Goal: Check status: Check status

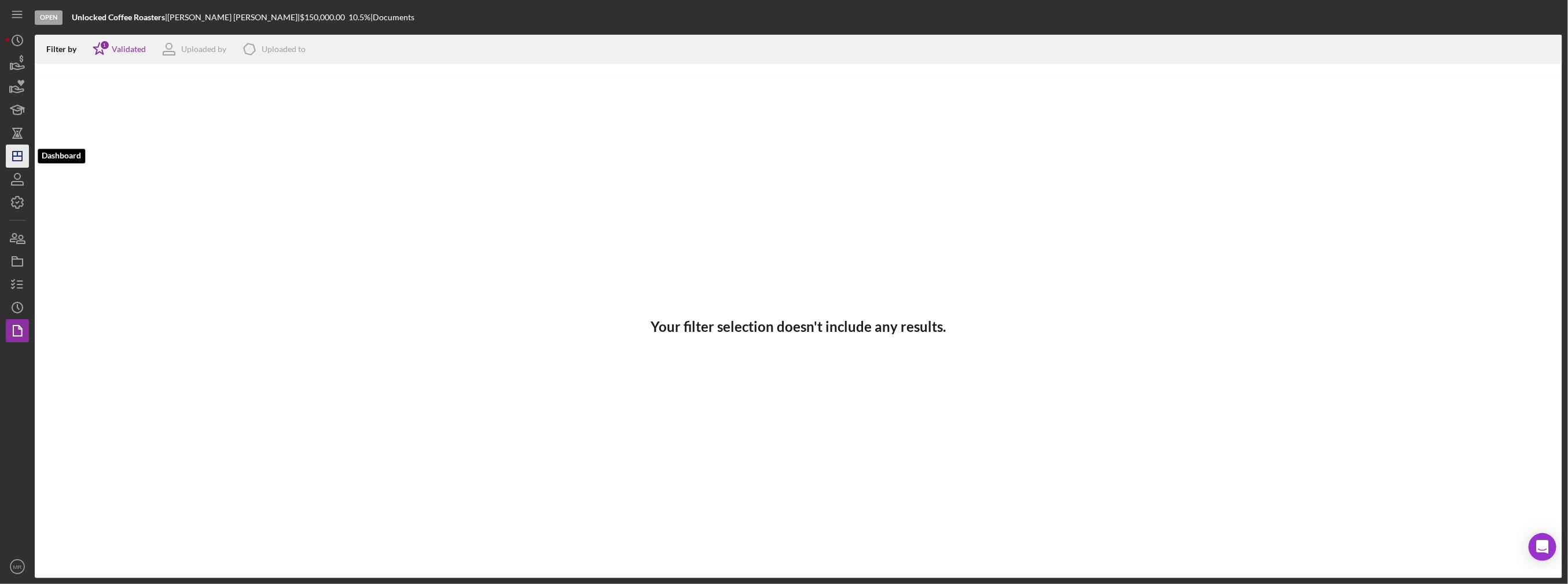
click at [8, 153] on icon "Icon/Dashboard" at bounding box center [18, 156] width 29 height 29
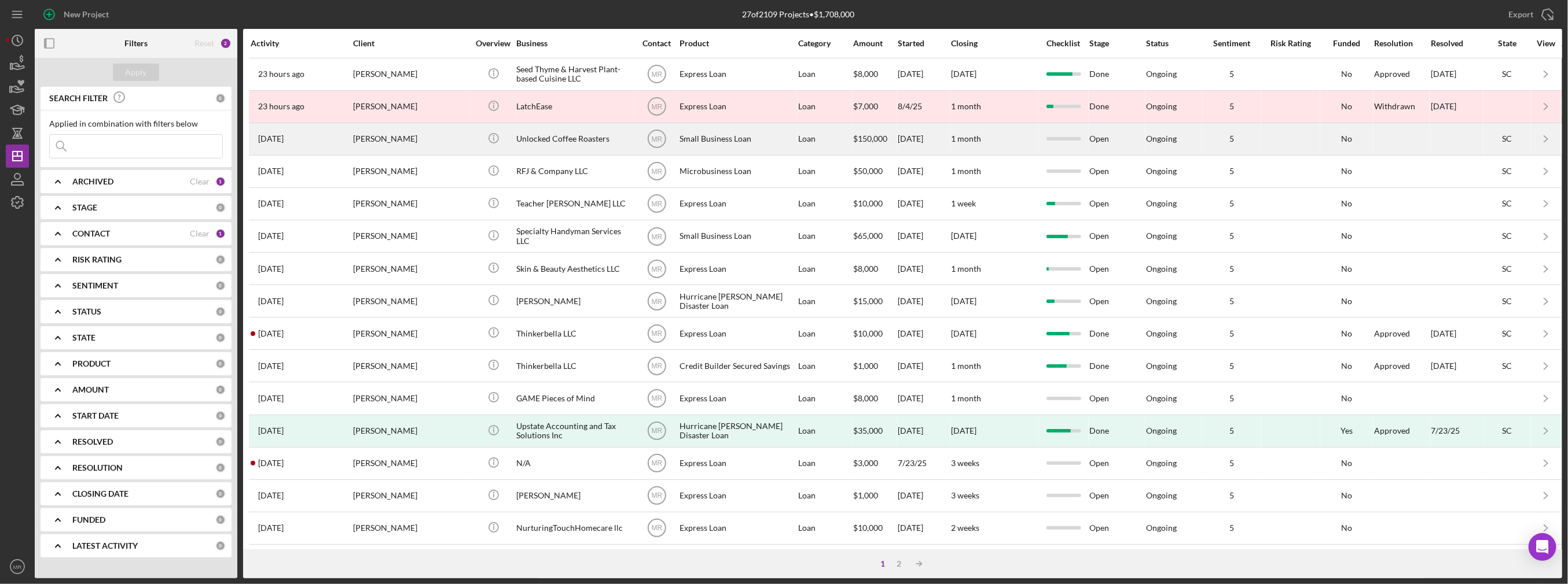
click at [473, 145] on div "Icon/Info" at bounding box center [493, 139] width 43 height 30
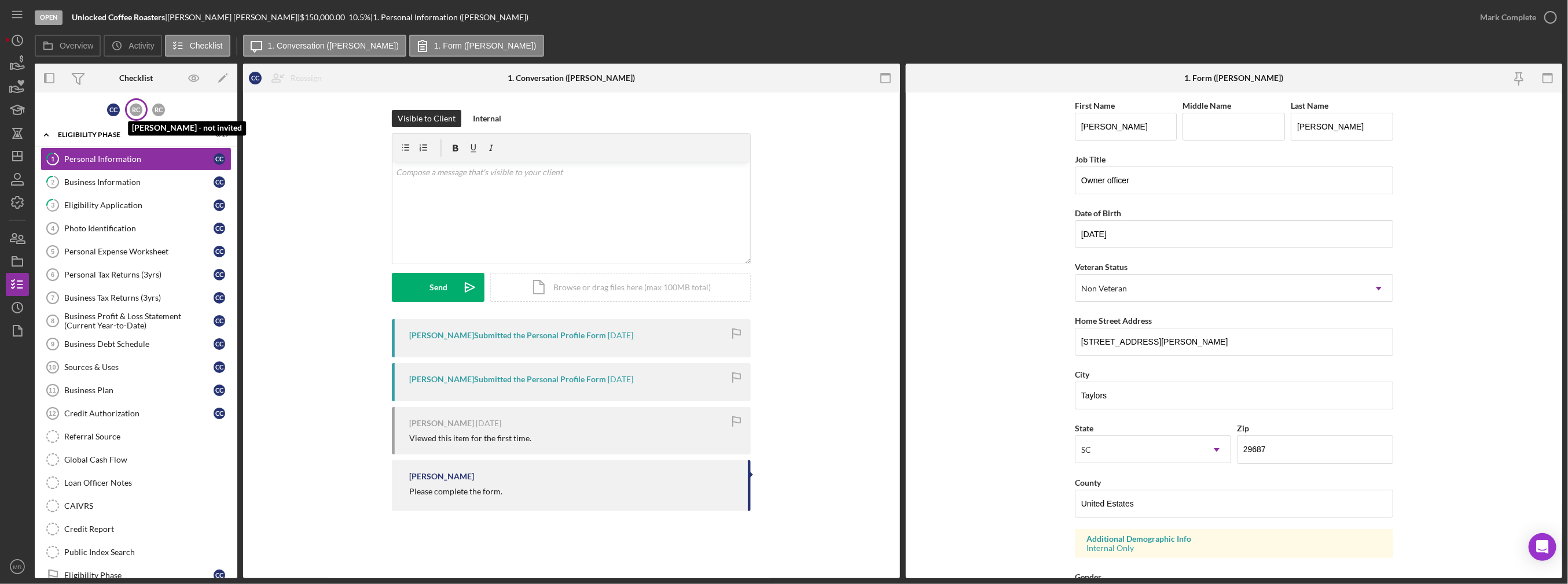
click at [136, 112] on div "R C" at bounding box center [136, 110] width 13 height 13
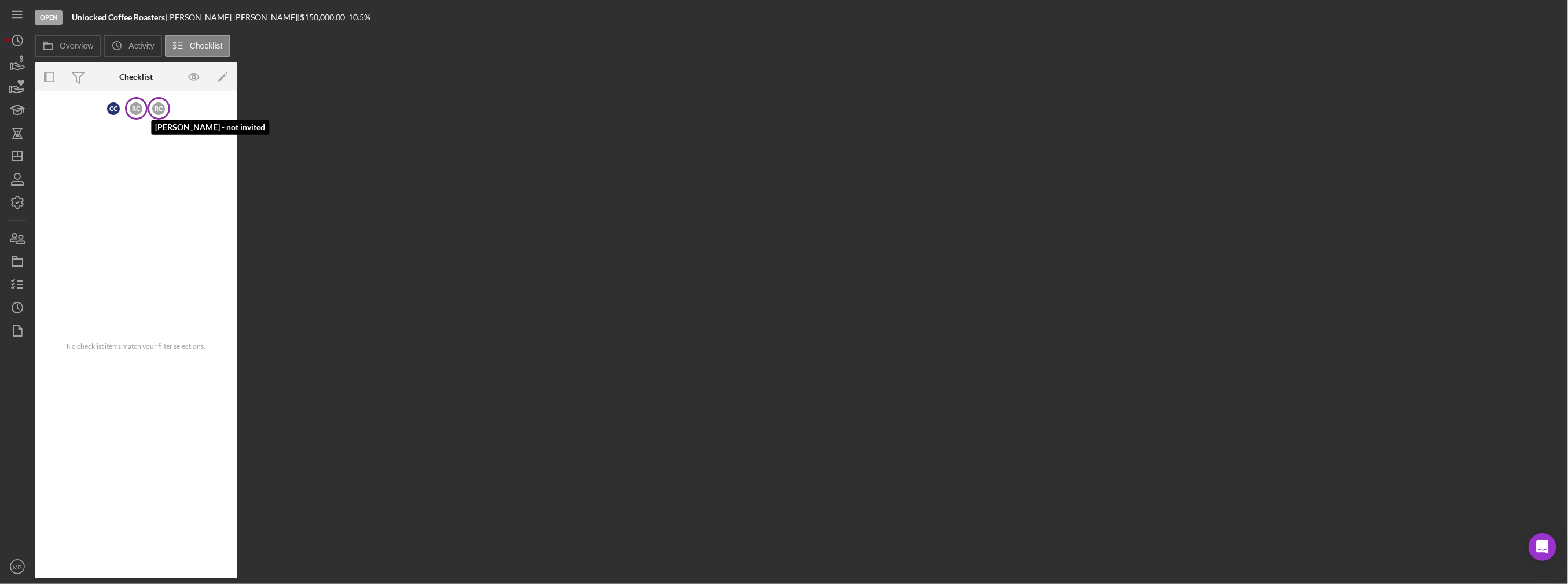
click at [158, 110] on div "R C" at bounding box center [158, 108] width 13 height 13
click at [146, 112] on div "C C R C R C" at bounding box center [136, 109] width 203 height 23
click at [22, 235] on icon "button" at bounding box center [18, 238] width 29 height 29
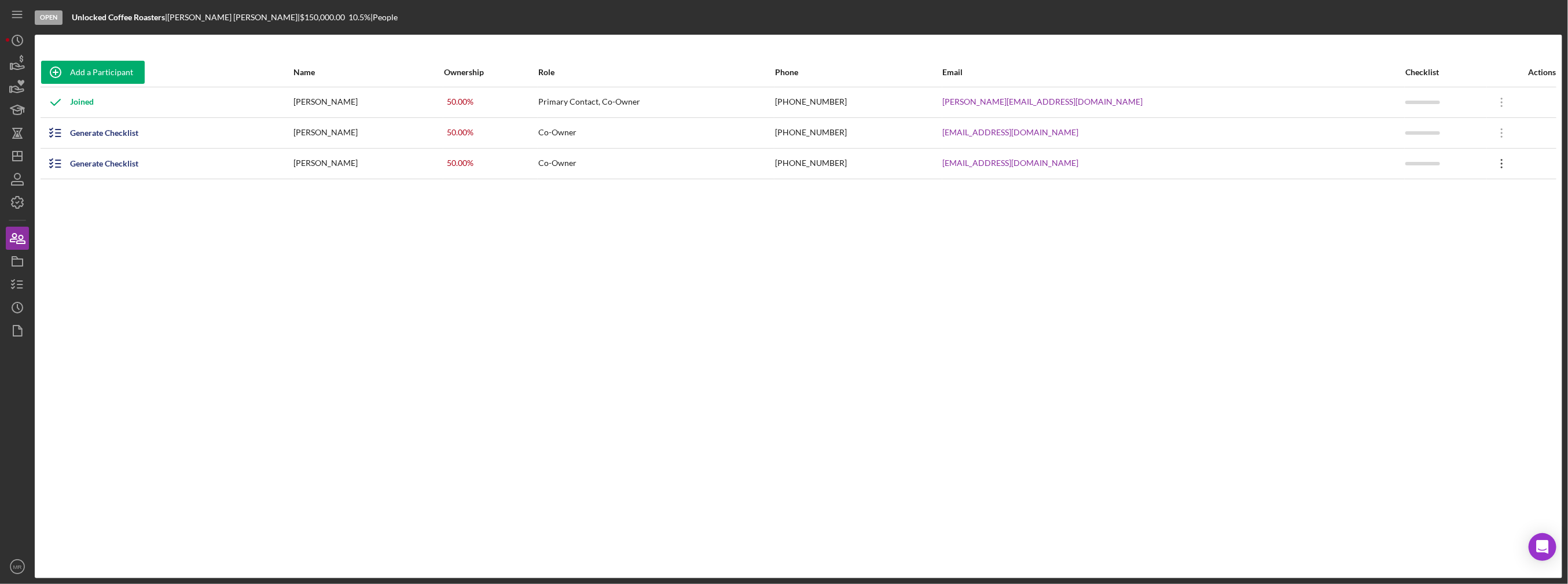
click at [1501, 107] on icon at bounding box center [1502, 102] width 2 height 9
click at [1434, 219] on div "Icon/Delete Delete" at bounding box center [1435, 217] width 127 height 24
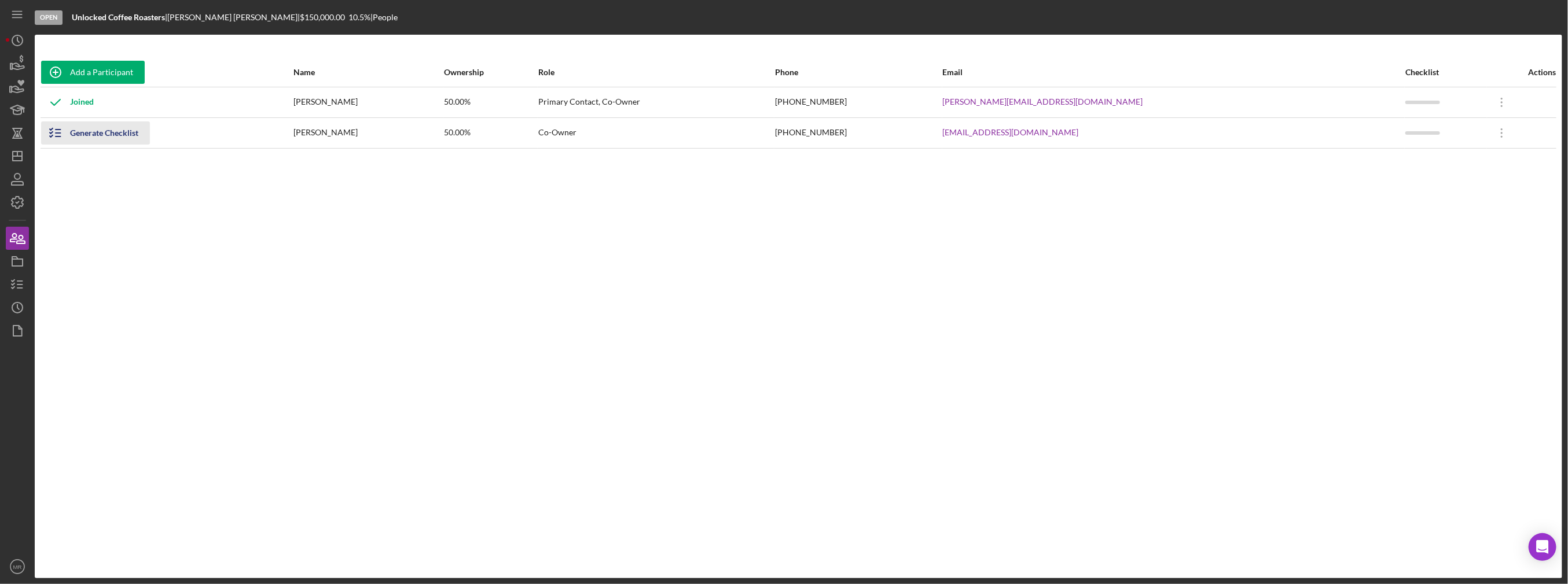
click at [65, 130] on icon "button" at bounding box center [56, 133] width 29 height 29
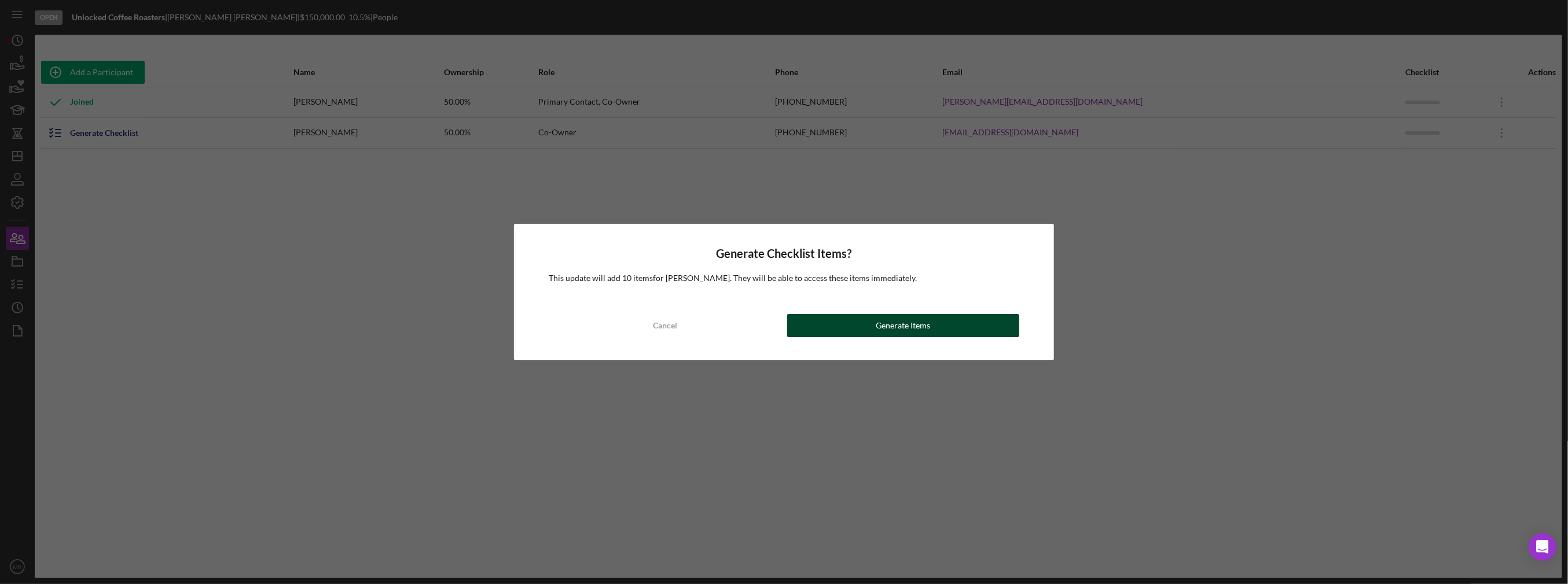
click at [894, 325] on div "Generate Items" at bounding box center [902, 325] width 54 height 23
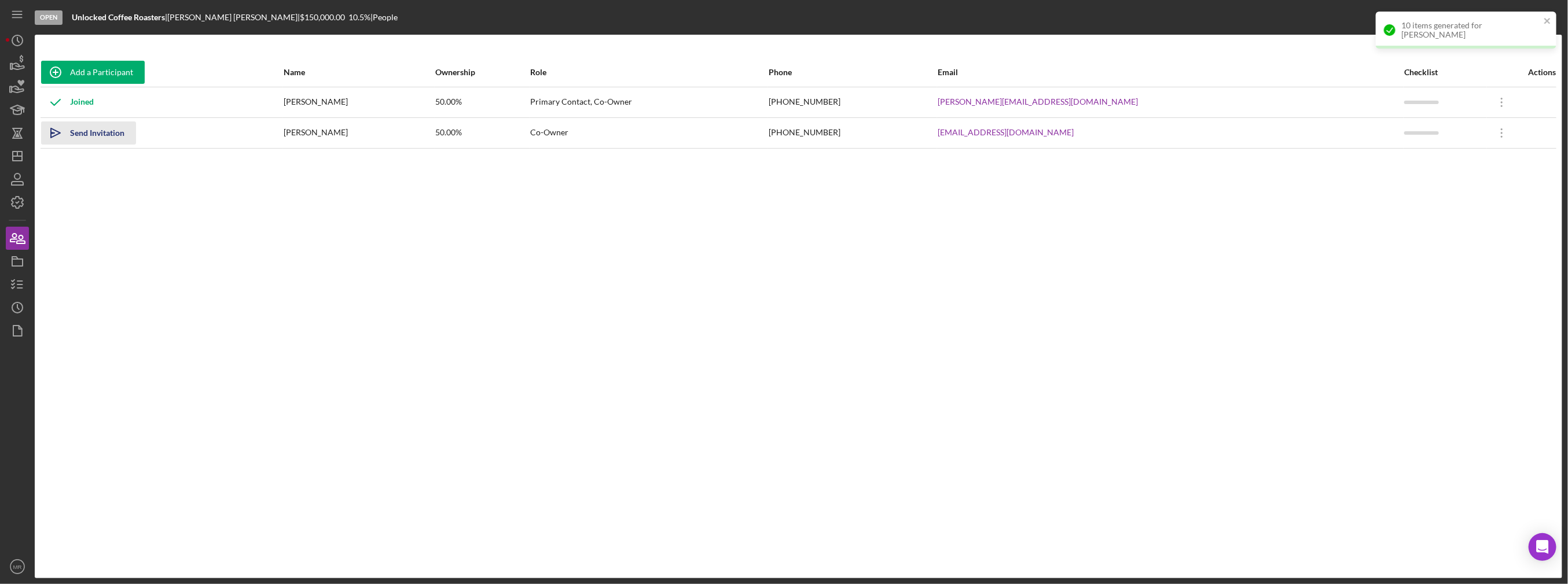
click at [89, 132] on div "Send Invitation" at bounding box center [97, 133] width 54 height 23
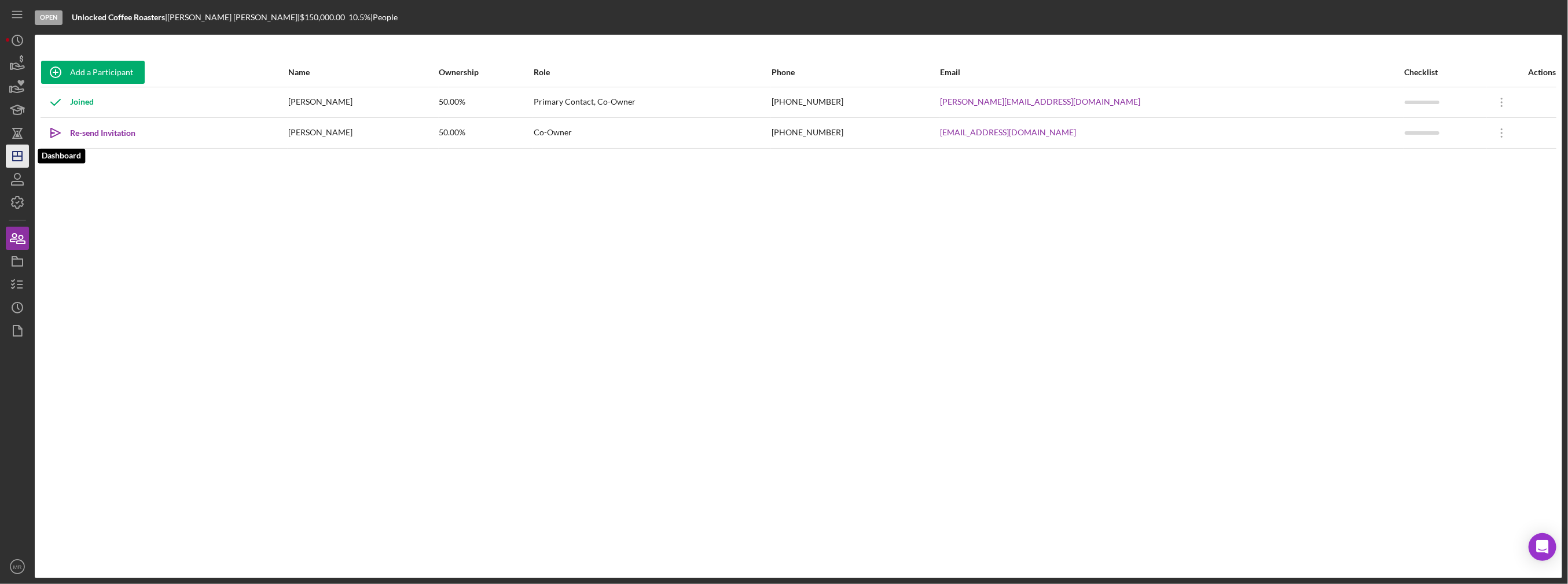
click at [13, 157] on polygon "button" at bounding box center [18, 156] width 9 height 9
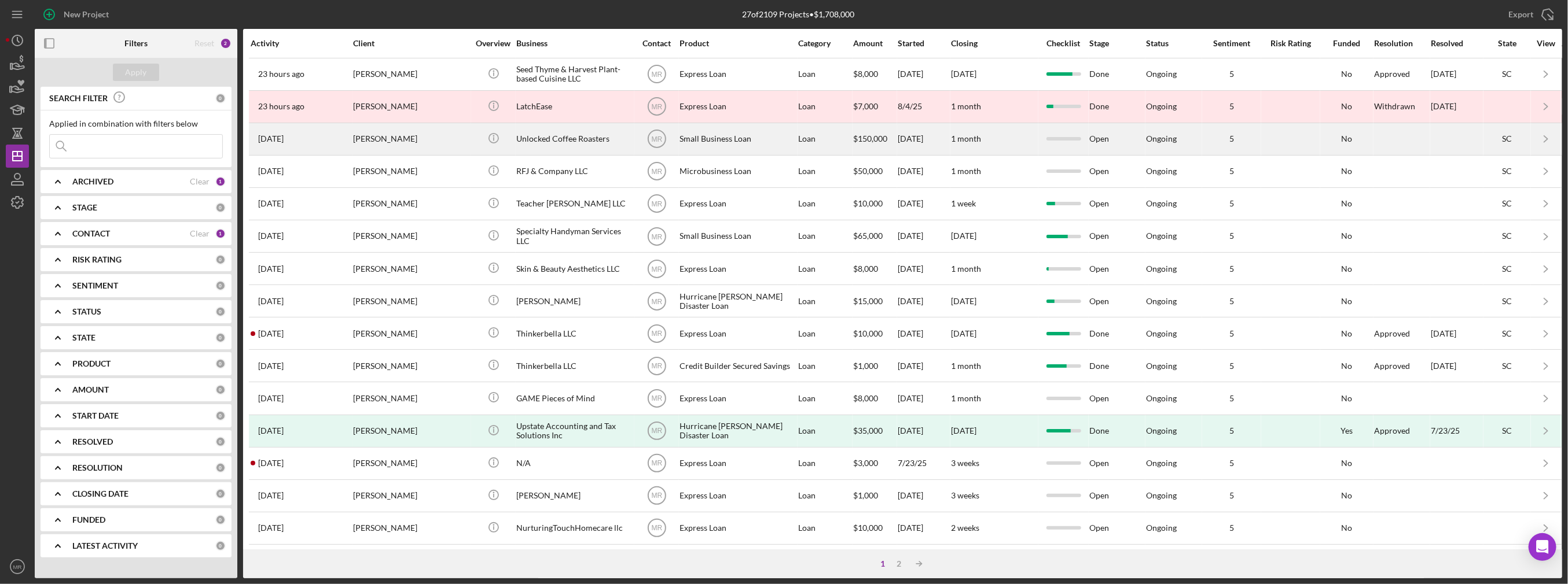
click at [537, 143] on div "Unlocked Coffee Roasters" at bounding box center [574, 139] width 116 height 30
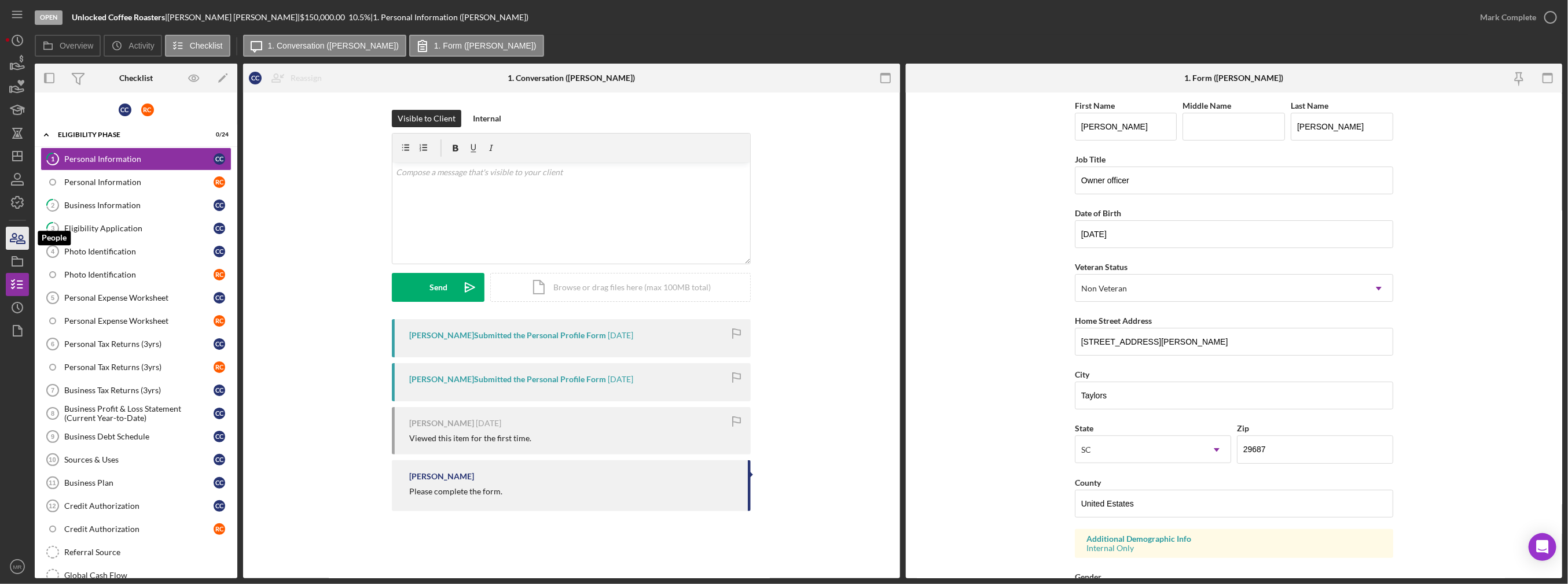
click at [21, 241] on icon "button" at bounding box center [21, 239] width 8 height 8
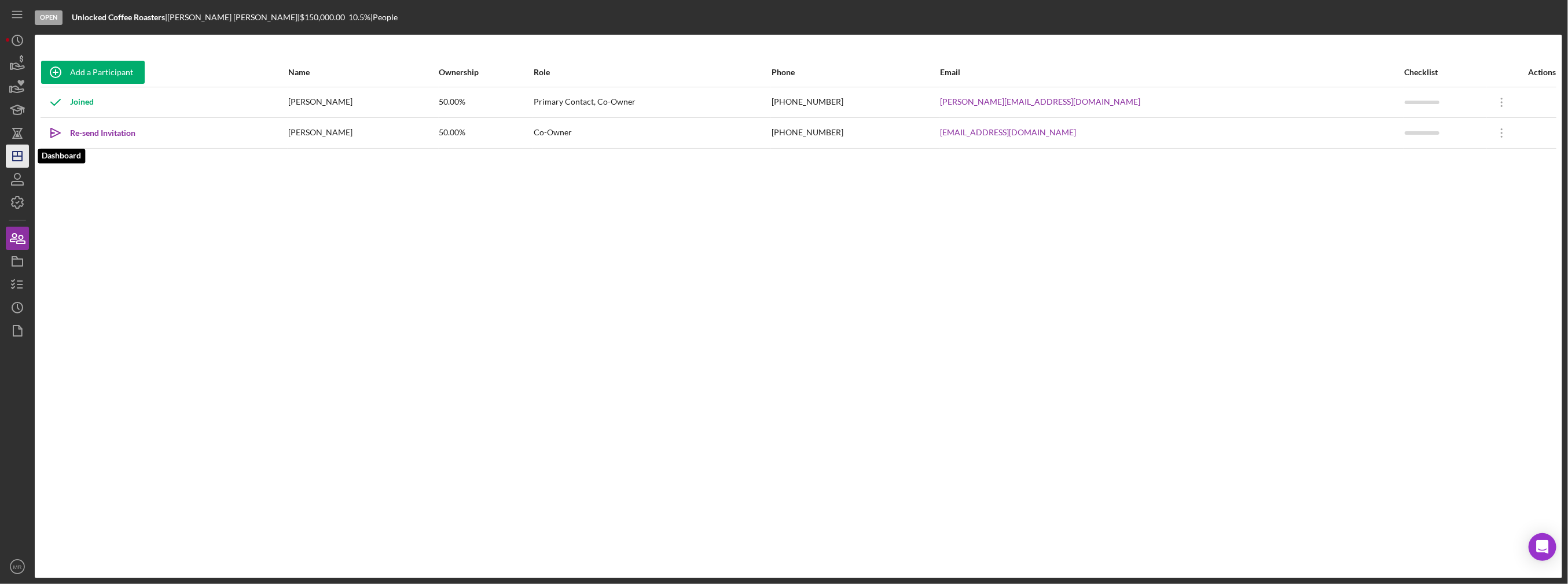
click at [25, 150] on icon "Icon/Dashboard" at bounding box center [18, 156] width 29 height 29
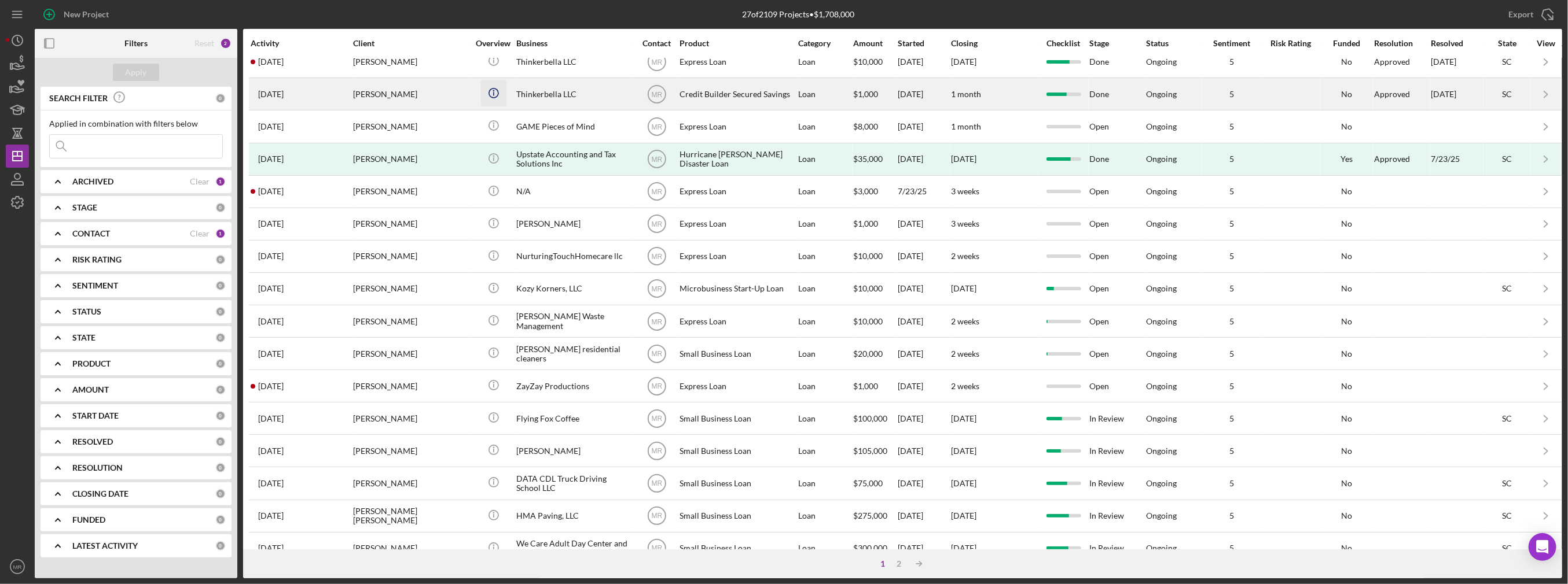
scroll to position [325, 0]
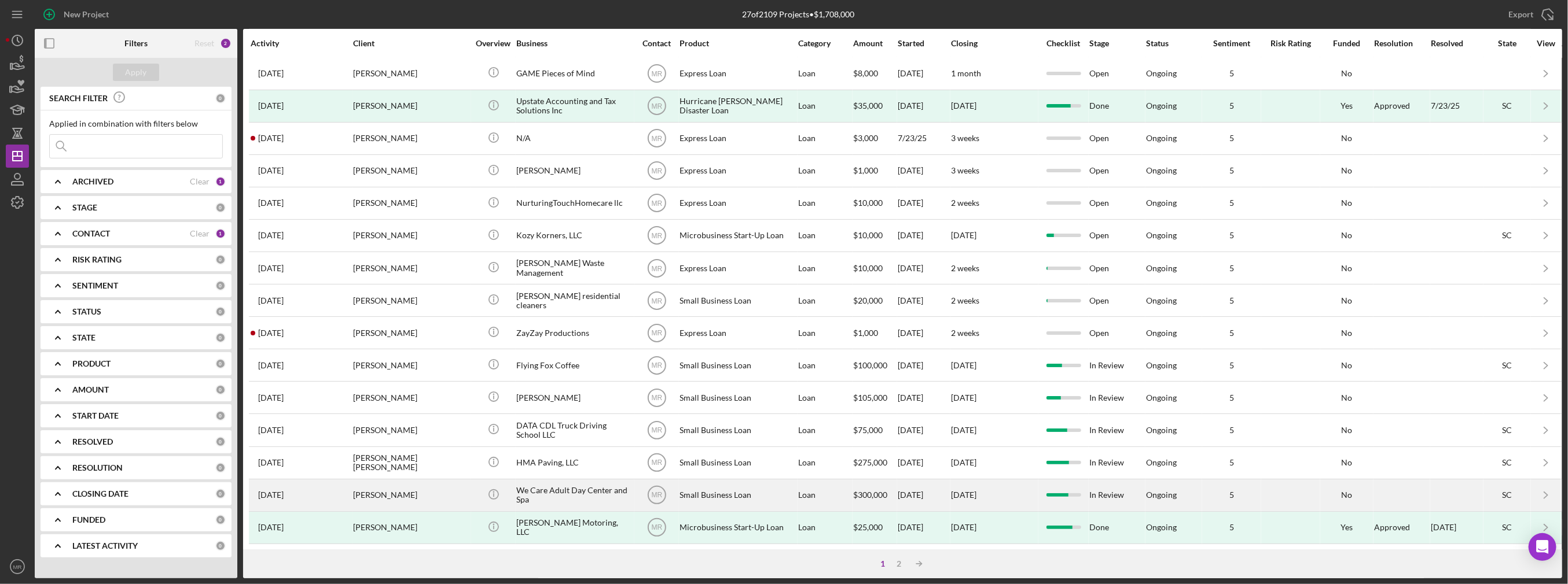
click at [441, 480] on div "[PERSON_NAME]" at bounding box center [411, 496] width 116 height 30
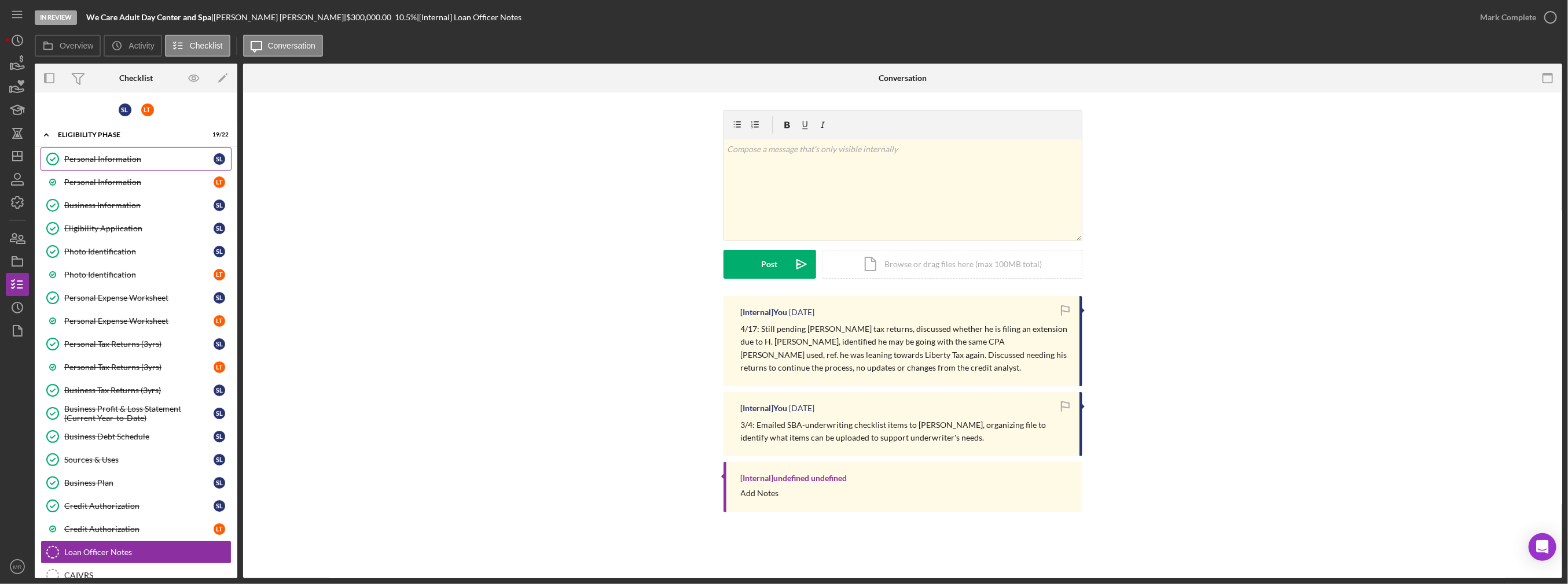
click at [149, 160] on div "Personal Information" at bounding box center [139, 159] width 149 height 9
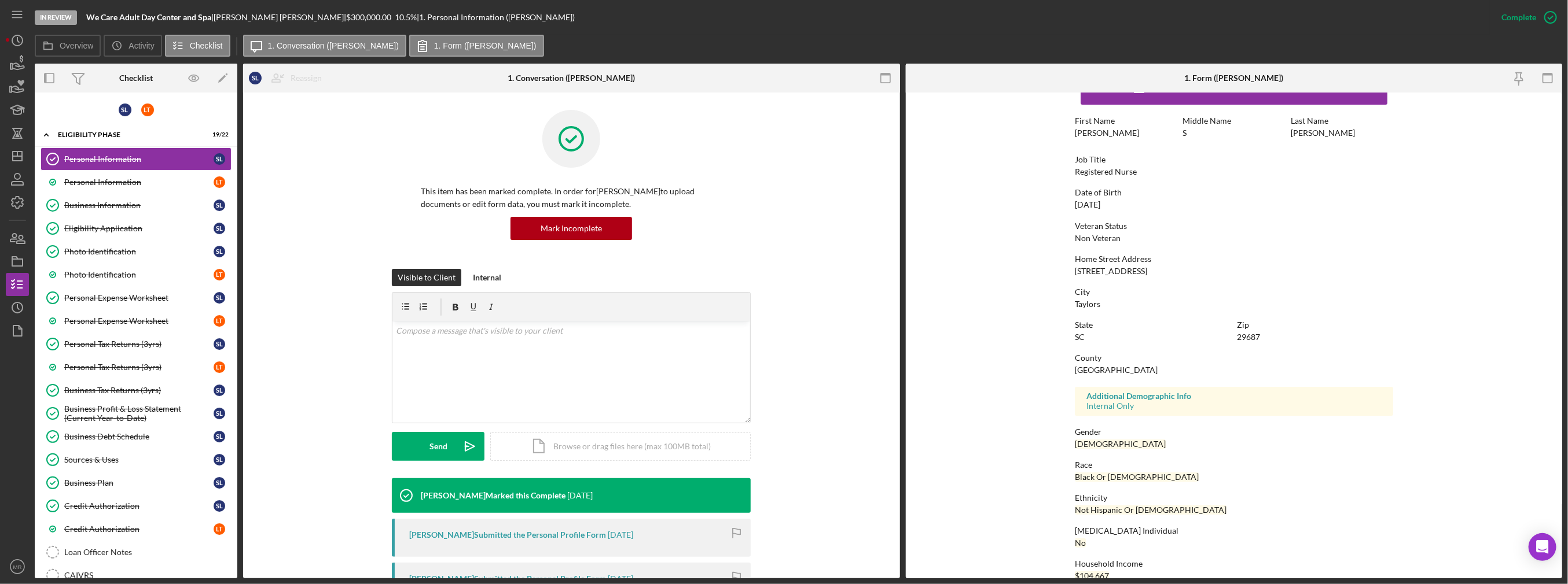
scroll to position [53, 0]
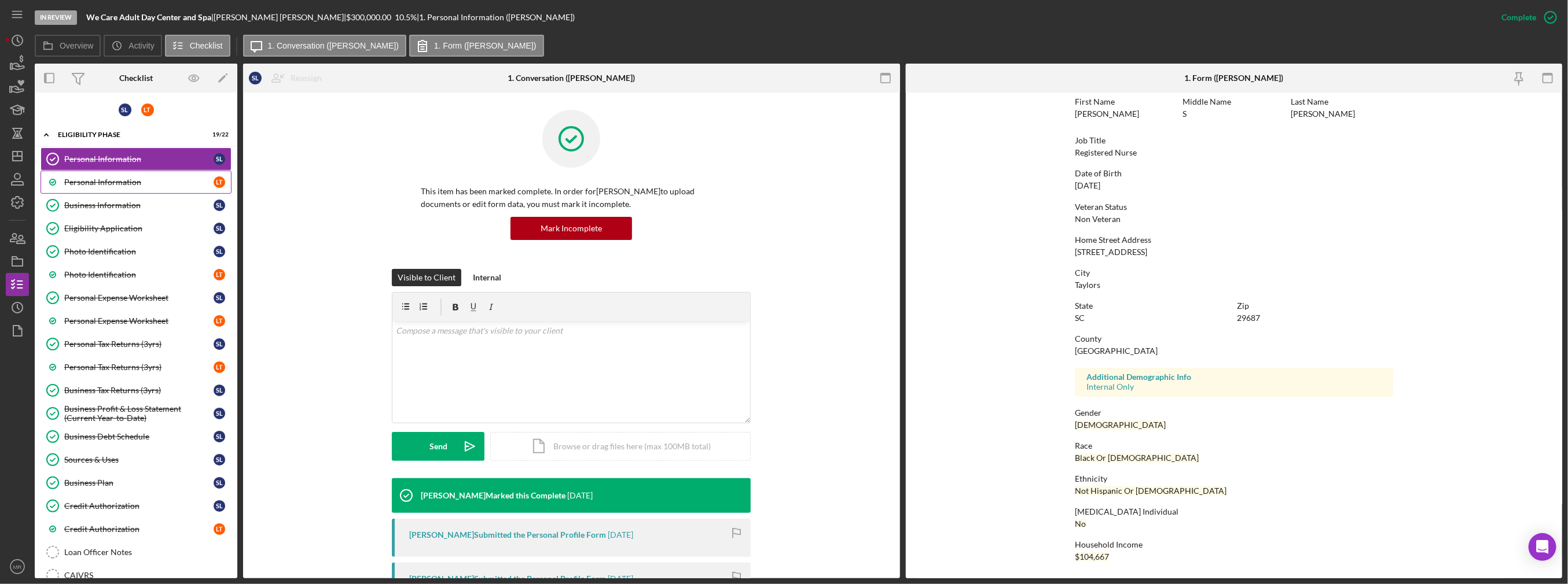
click at [139, 179] on div "Personal Information" at bounding box center [139, 182] width 149 height 9
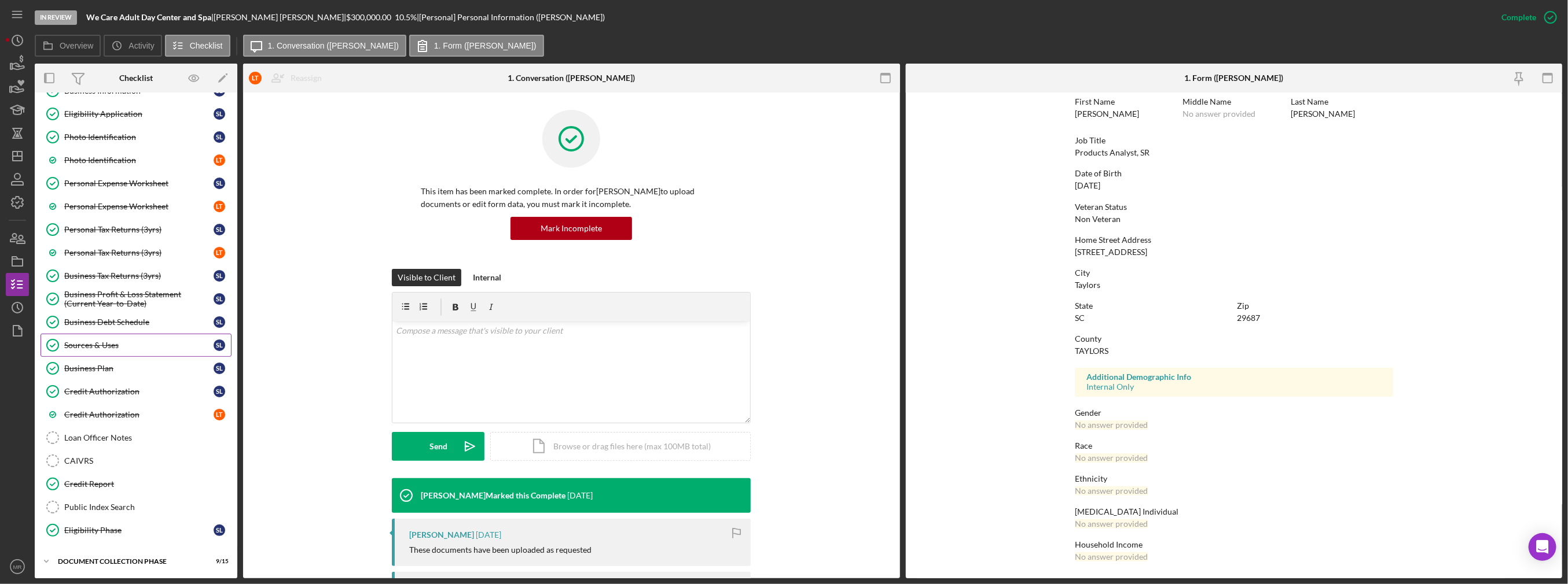
scroll to position [116, 0]
click at [161, 455] on div "CAIVRS" at bounding box center [147, 460] width 167 height 9
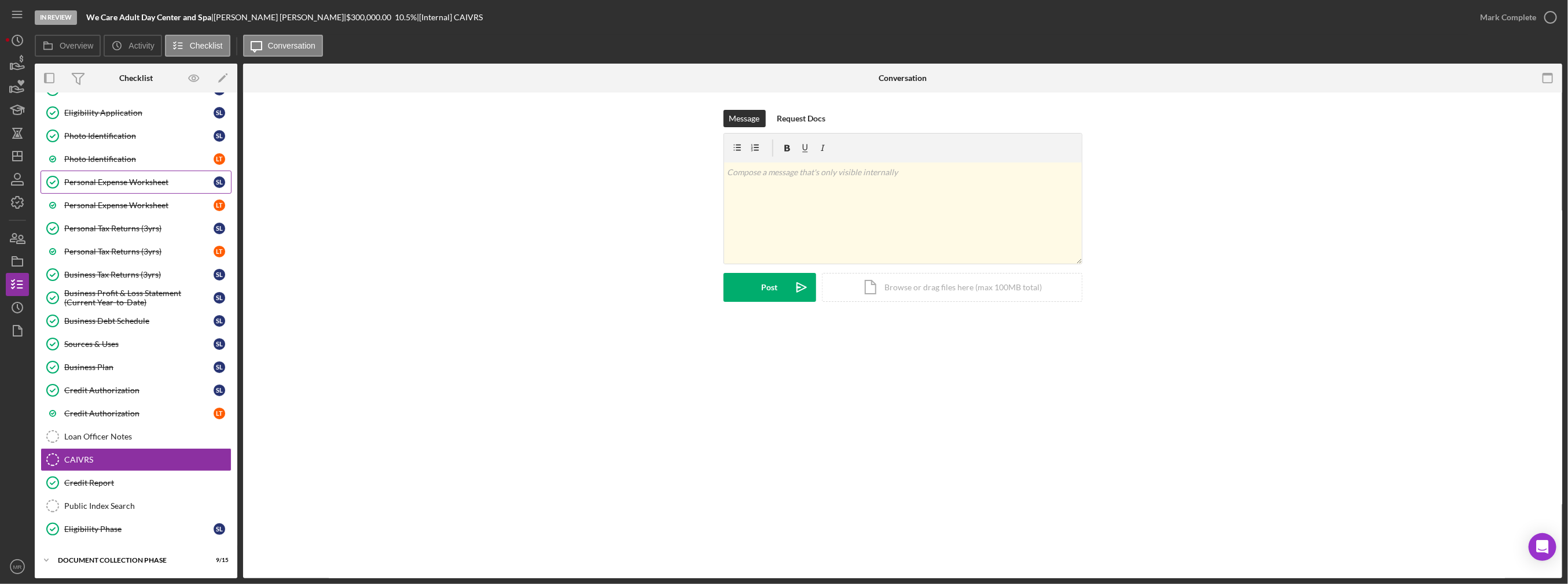
scroll to position [161, 0]
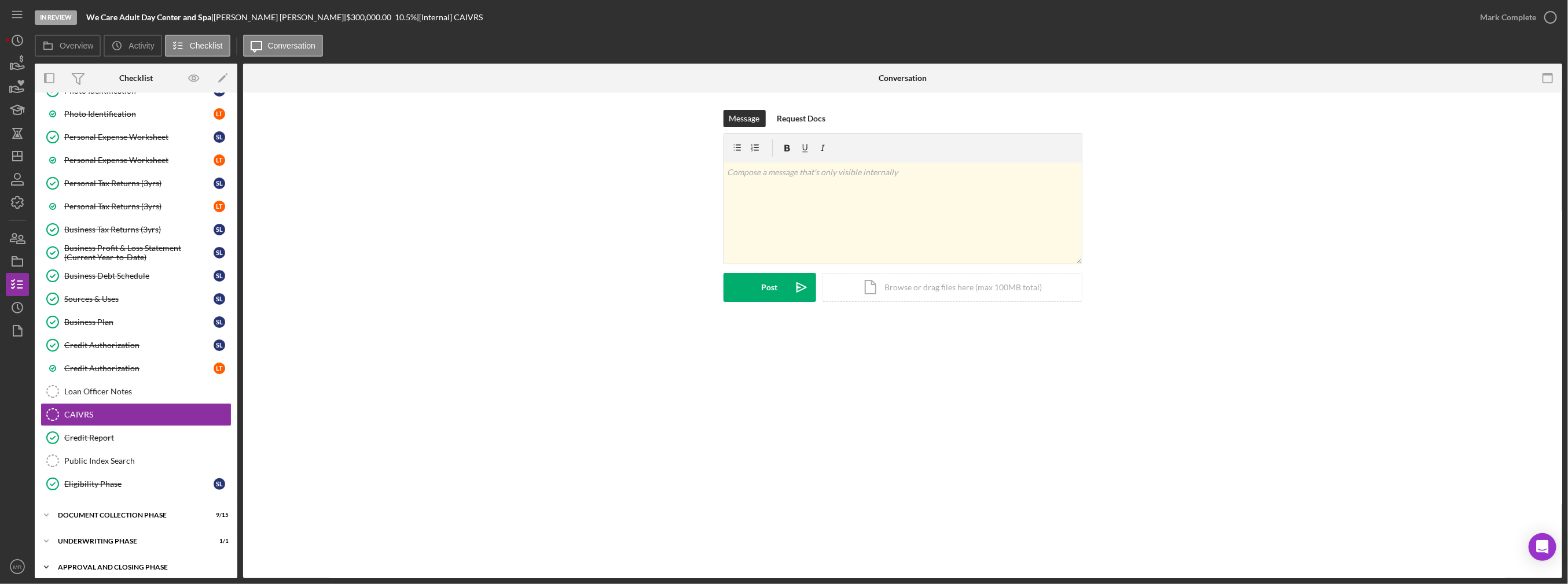
click at [126, 564] on div "Approval and Closing Phase" at bounding box center [140, 567] width 165 height 7
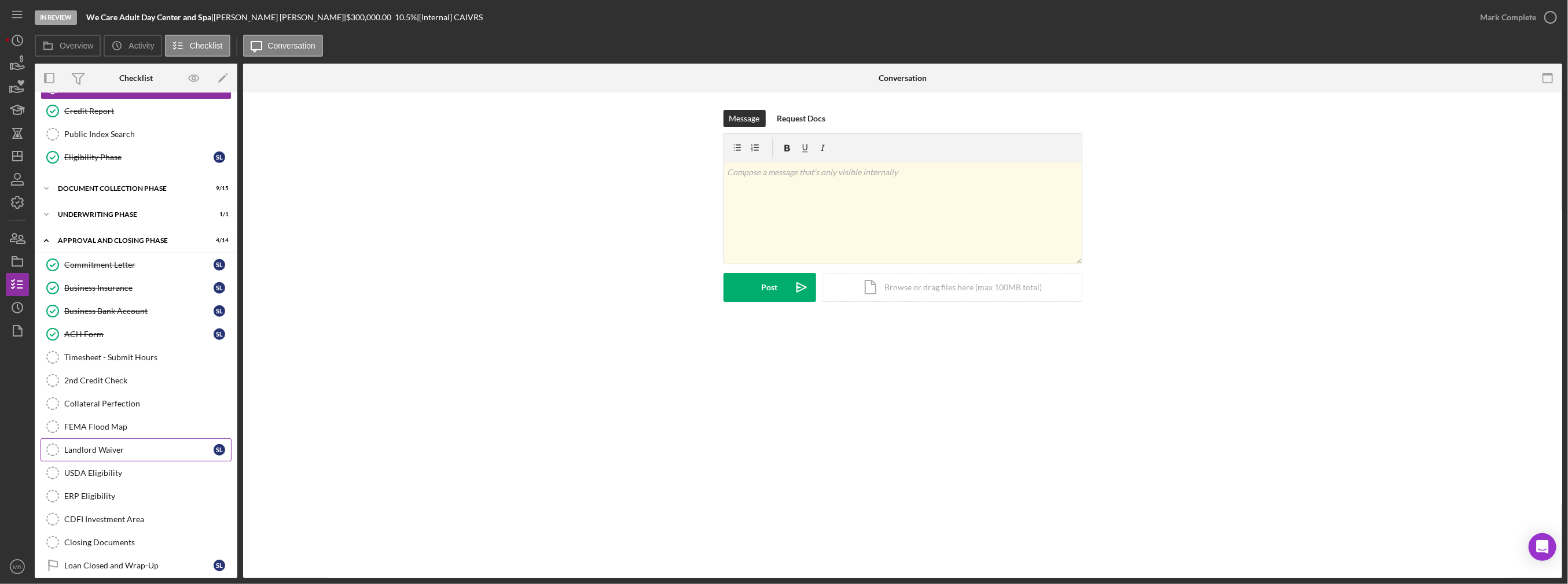
scroll to position [429, 0]
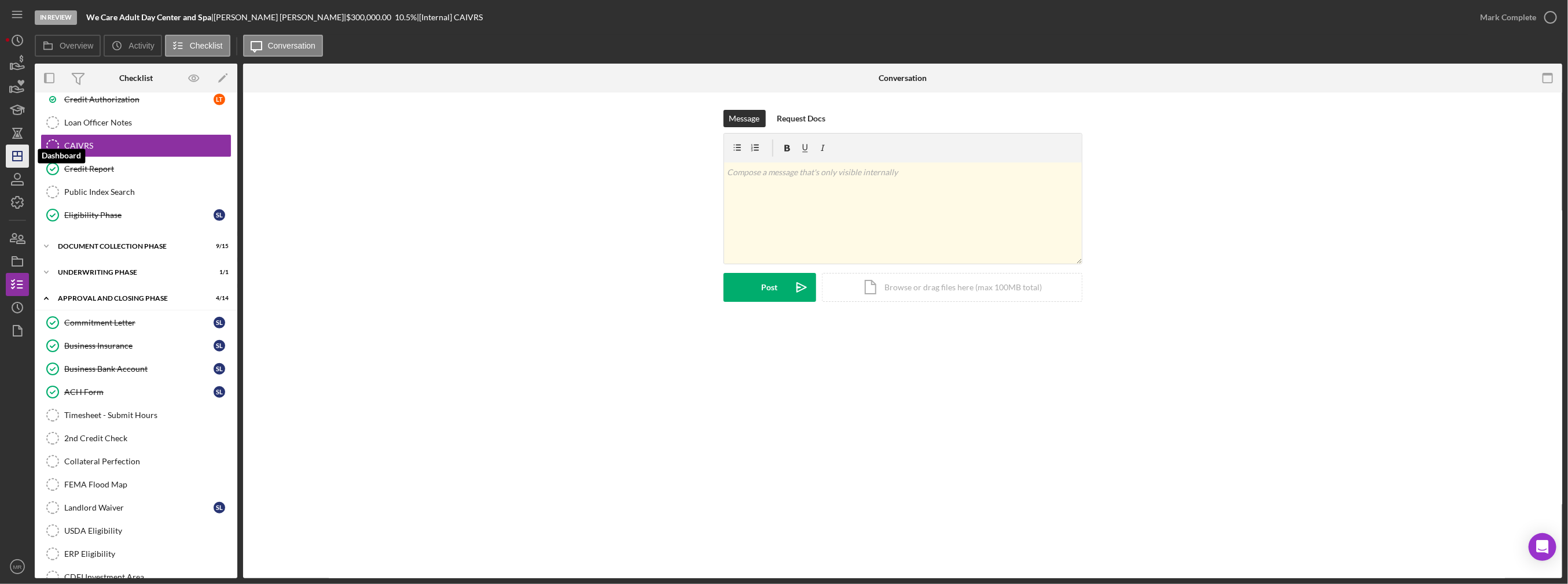
click at [23, 157] on icon "Icon/Dashboard" at bounding box center [18, 156] width 29 height 29
